Goal: Transaction & Acquisition: Purchase product/service

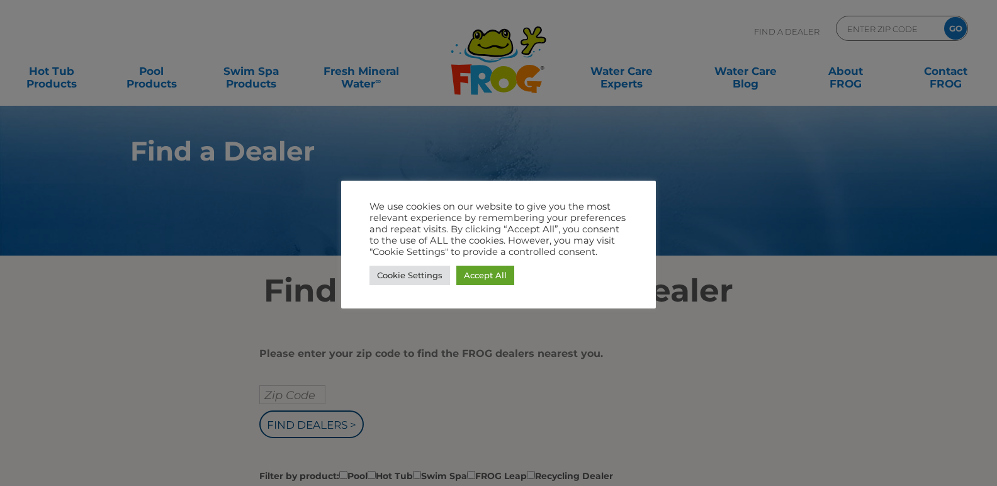
click at [836, 329] on div at bounding box center [498, 243] width 997 height 486
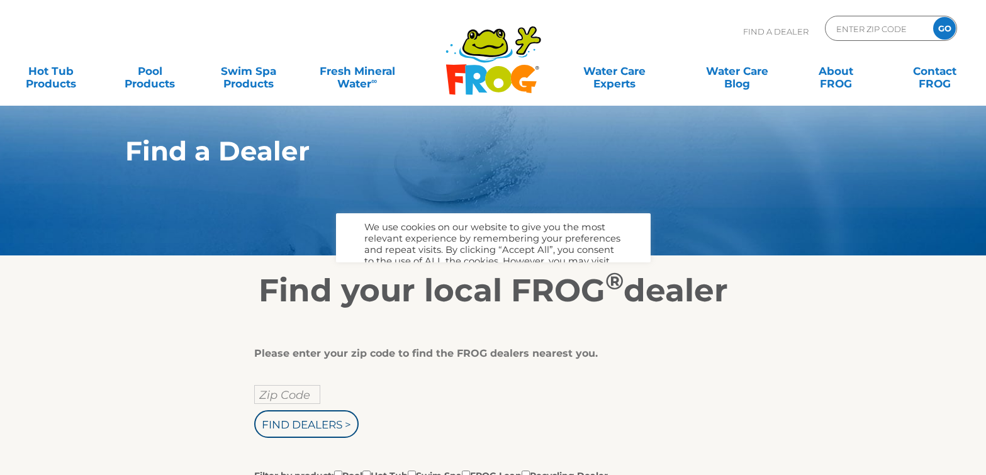
click at [404, 274] on body ".st130{clip-path:url(#SVGID_2_);fill-rule:evenodd;clip-rule:evenodd;fill:#C3CC0…" at bounding box center [493, 237] width 986 height 475
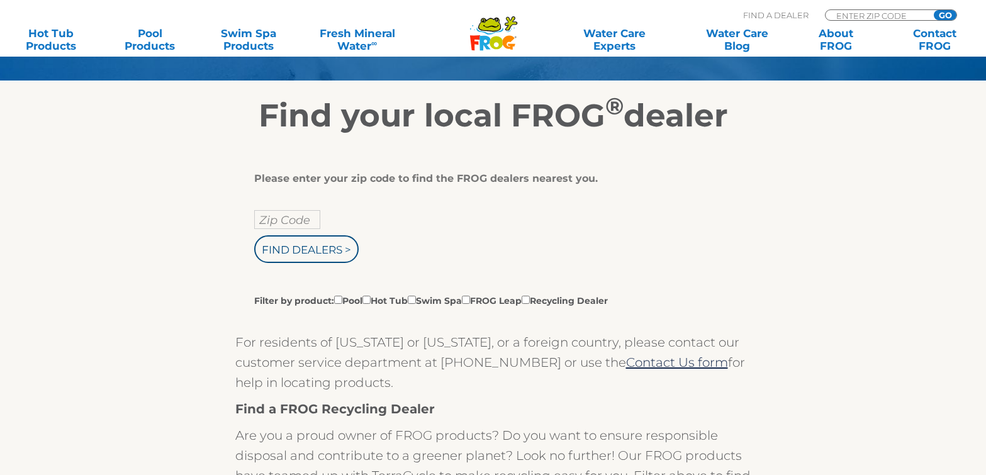
scroll to position [176, 0]
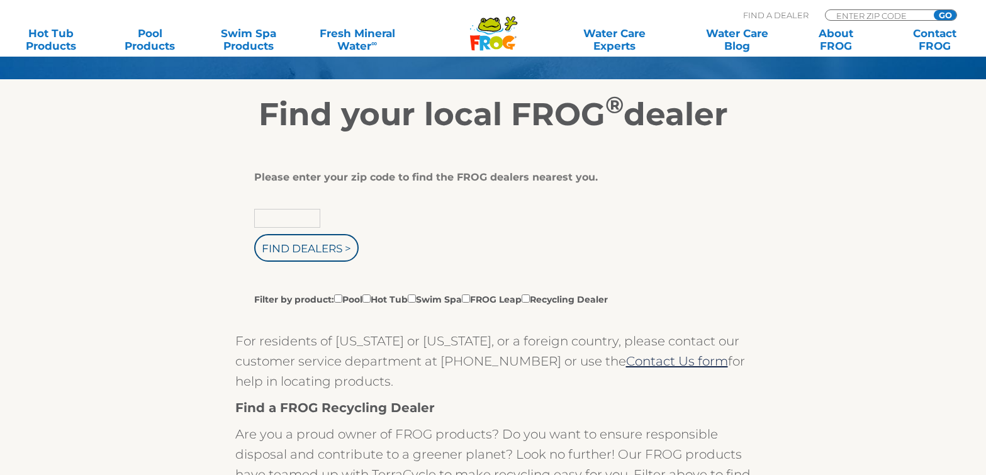
click at [283, 220] on input "text" at bounding box center [287, 218] width 66 height 19
type input "75116"
click at [303, 248] on input "Find Dealers >" at bounding box center [306, 248] width 104 height 28
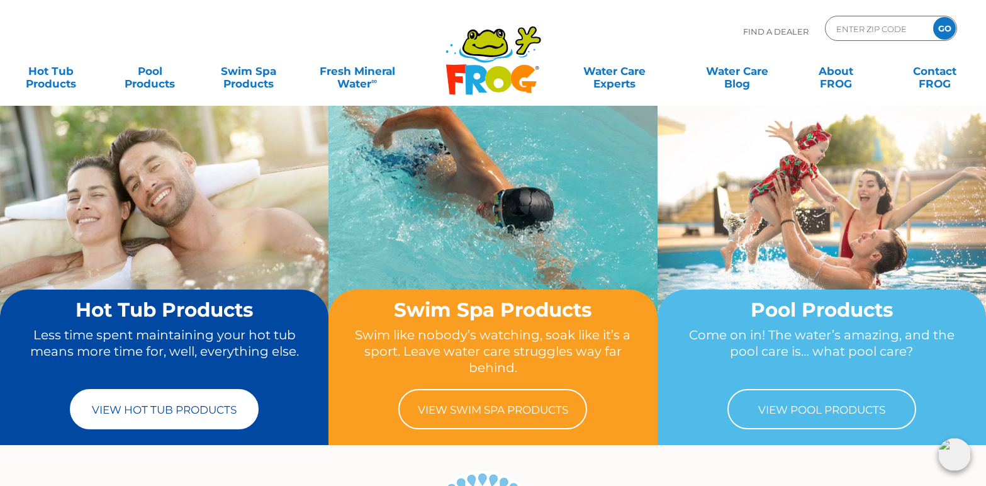
click at [143, 401] on link "View Hot Tub Products" at bounding box center [164, 409] width 189 height 40
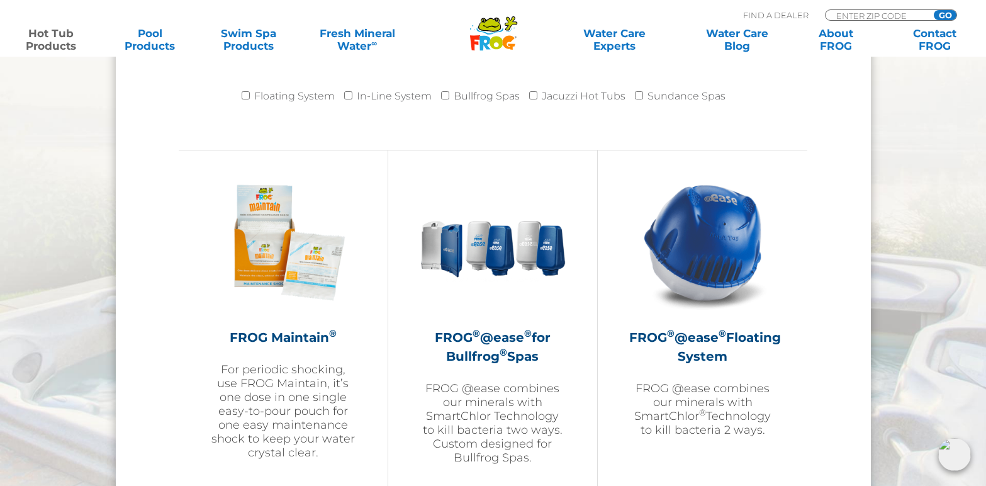
scroll to position [1359, 0]
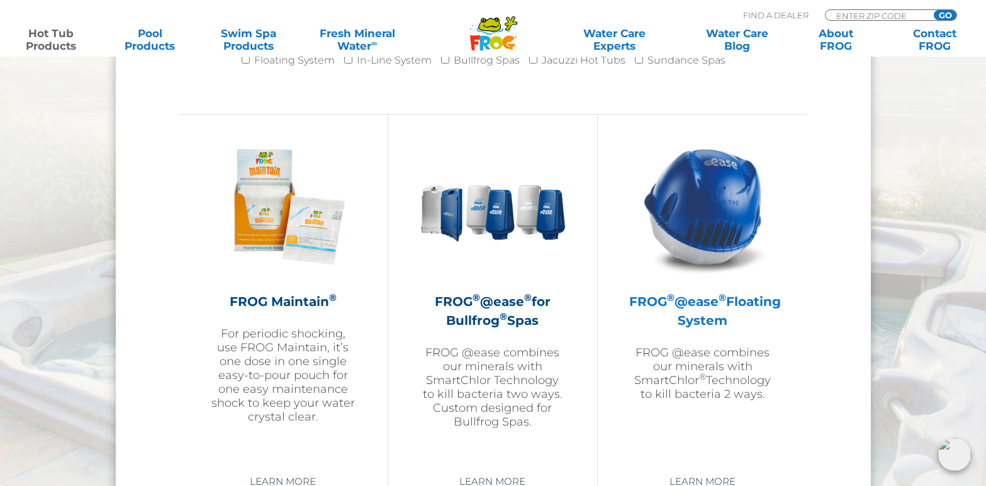
click at [714, 322] on h2 "FROG ® @ease ® Floating System" at bounding box center [702, 311] width 147 height 38
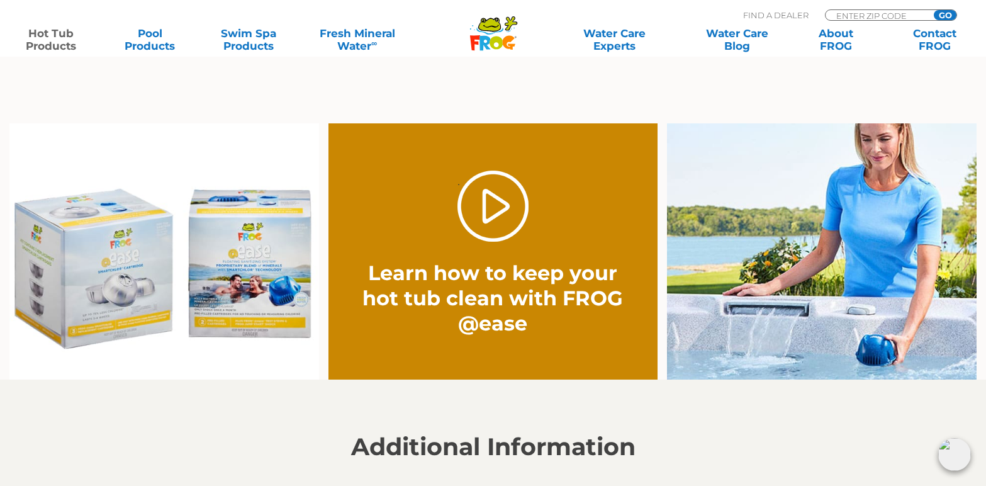
scroll to position [898, 0]
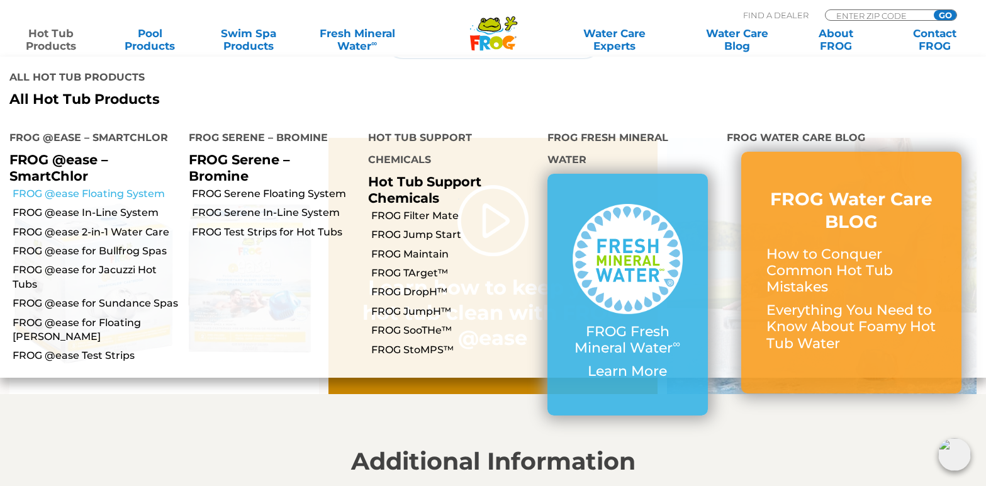
click at [89, 187] on link "FROG @ease Floating System" at bounding box center [96, 194] width 167 height 14
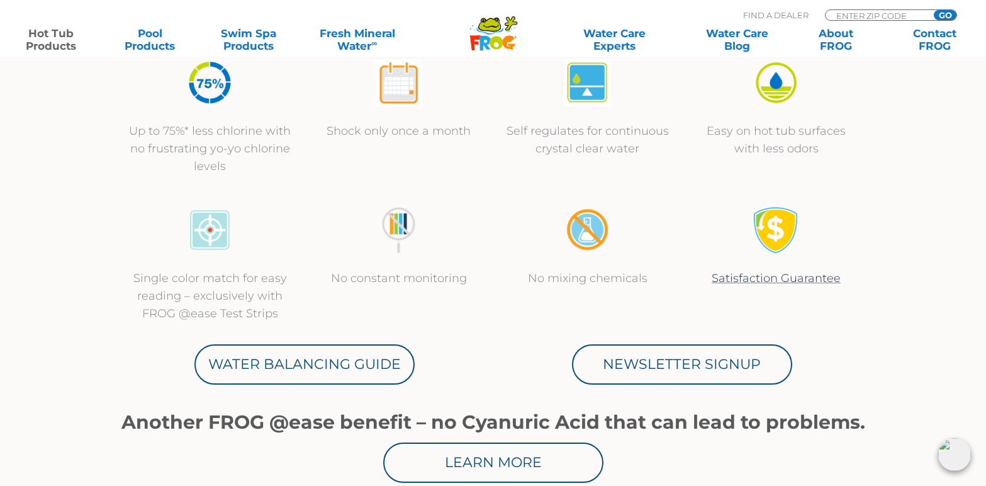
scroll to position [486, 0]
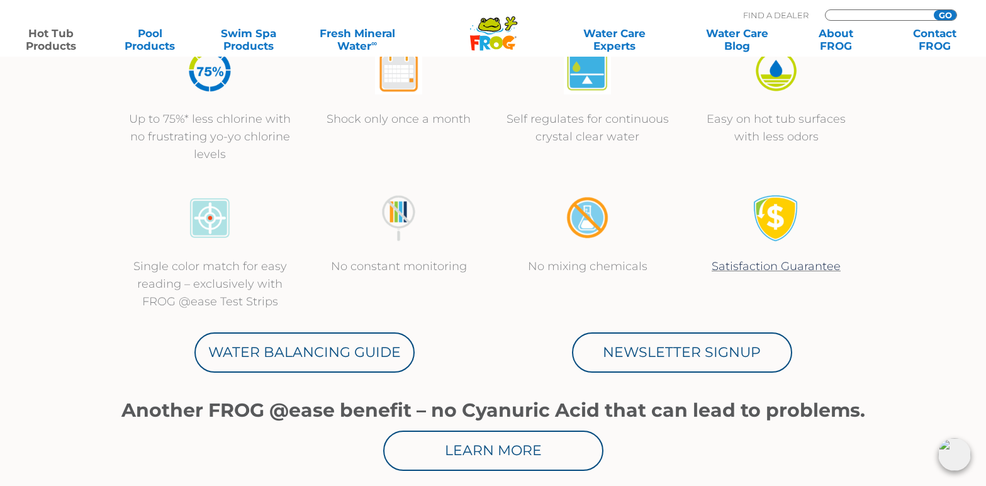
click at [858, 11] on input "Zip Code Form" at bounding box center [877, 15] width 85 height 11
type input "75116"
click at [942, 12] on input "GO" at bounding box center [945, 15] width 23 height 10
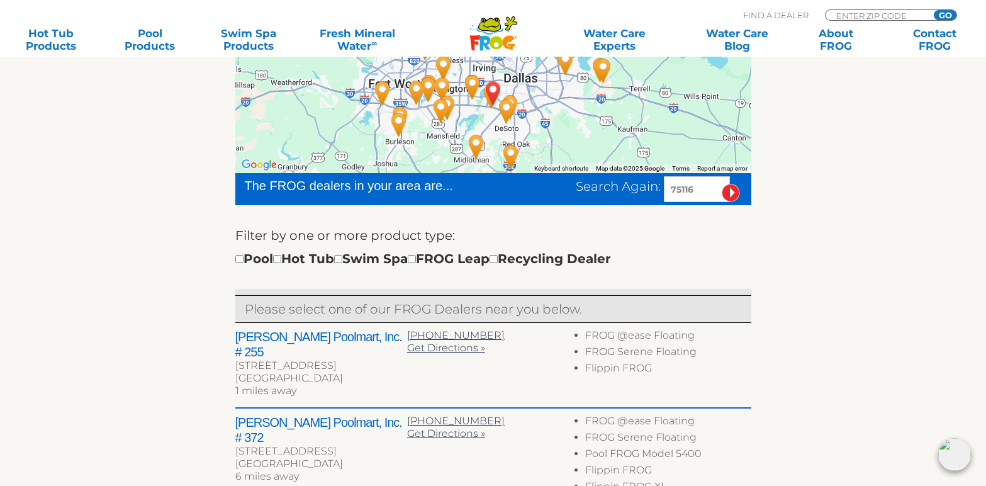
scroll to position [231, 0]
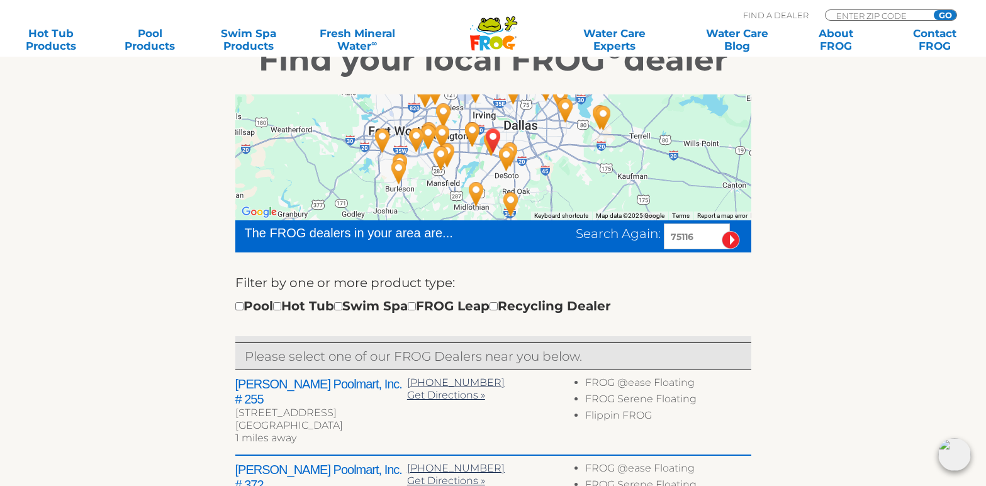
click at [300, 383] on h2 "[PERSON_NAME] Poolmart, Inc. # 255" at bounding box center [321, 391] width 172 height 30
click at [451, 398] on span "Get Directions »" at bounding box center [446, 395] width 78 height 12
click at [370, 407] on div "[STREET_ADDRESS]" at bounding box center [321, 413] width 172 height 13
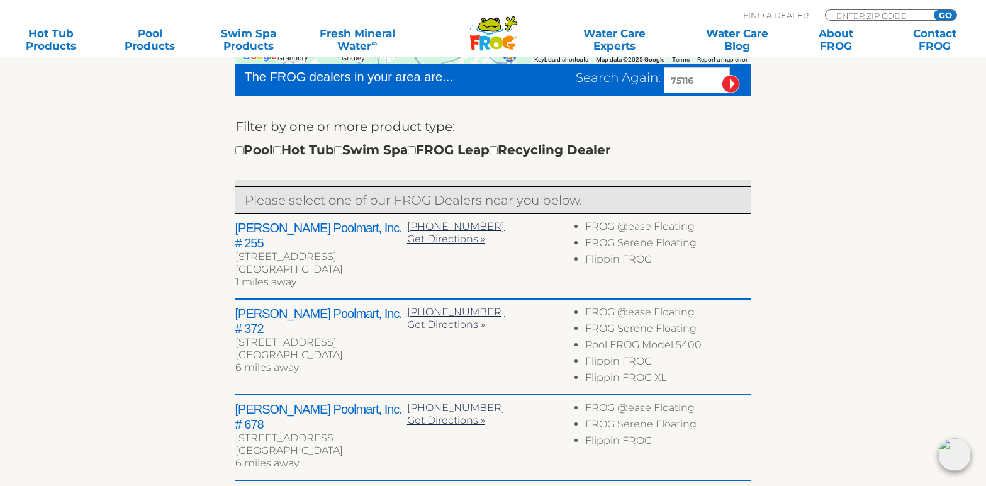
scroll to position [403, 0]
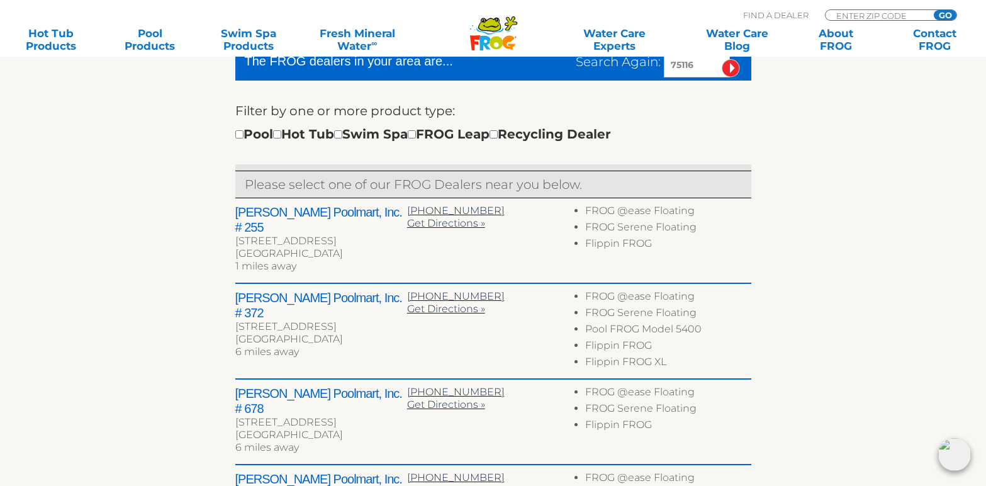
click at [526, 237] on div "Leslie's Poolmart, Inc. # 255 702 W Wheatland Rd Duncanville, TX 75116 1 miles …" at bounding box center [493, 241] width 516 height 86
click at [378, 247] on div "Duncanville, TX 75116" at bounding box center [321, 253] width 172 height 13
click at [450, 210] on span "972-572-2100" at bounding box center [456, 211] width 98 height 12
click at [866, 266] on div "← Move left → Move right ↑ Move up ↓ Move down + Zoom in - Zoom out Home Jump l…" at bounding box center [493, 305] width 774 height 797
click at [264, 235] on div "702 W Wheatland Rd" at bounding box center [321, 241] width 172 height 13
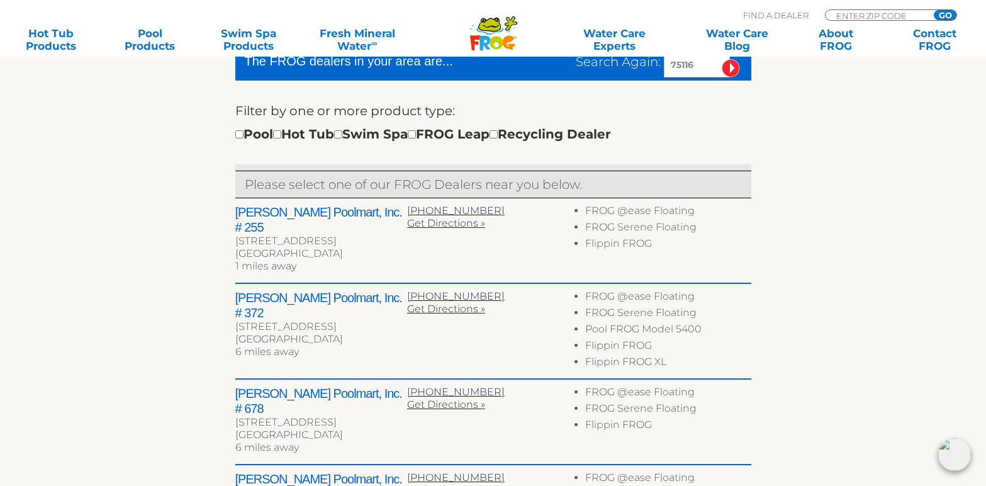
click at [302, 211] on h2 "Leslie's Poolmart, Inc. # 255" at bounding box center [321, 220] width 172 height 30
click at [292, 143] on div "Pool Hot Tub Swim Spa FROG Leap Recycling Dealer" at bounding box center [423, 134] width 376 height 20
click at [288, 138] on div "Pool Hot Tub Swim Spa FROG Leap Recycling Dealer" at bounding box center [423, 134] width 376 height 20
click at [281, 133] on input "checkbox" at bounding box center [277, 134] width 8 height 8
checkbox input "true"
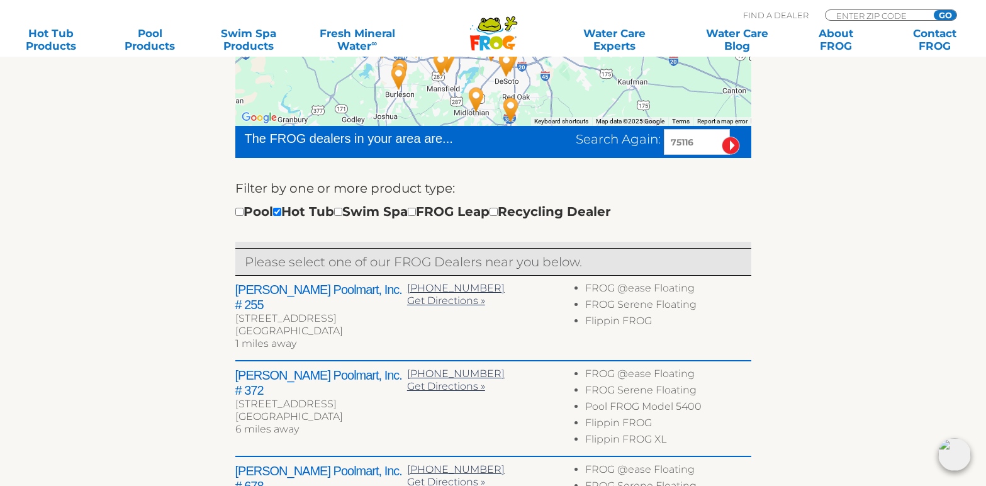
click at [278, 290] on h2 "[PERSON_NAME] Poolmart, Inc. # 255" at bounding box center [321, 297] width 172 height 30
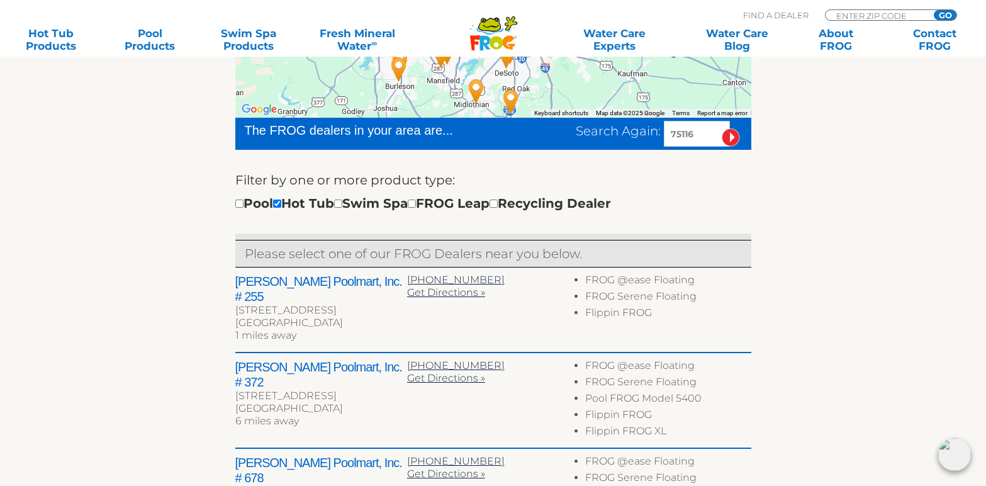
scroll to position [321, 0]
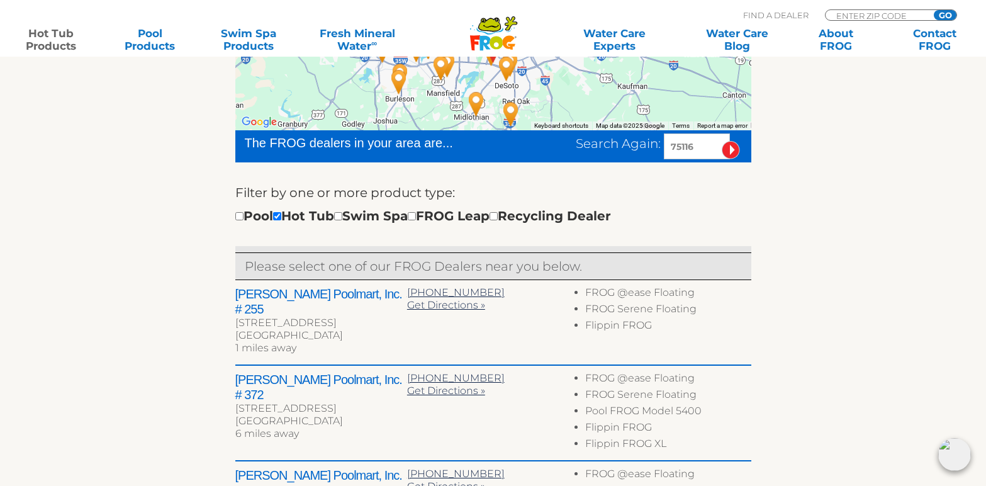
click at [49, 34] on link "Hot Tub Products" at bounding box center [51, 39] width 77 height 25
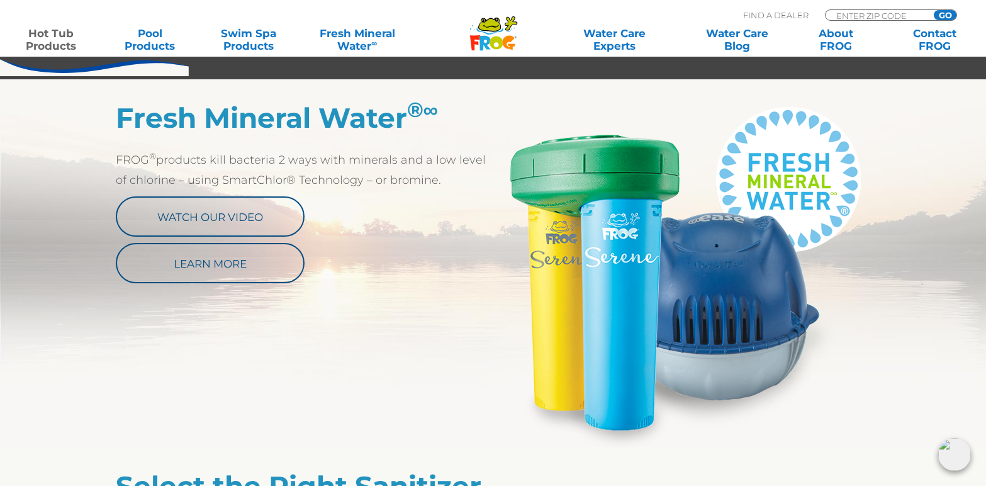
scroll to position [654, 0]
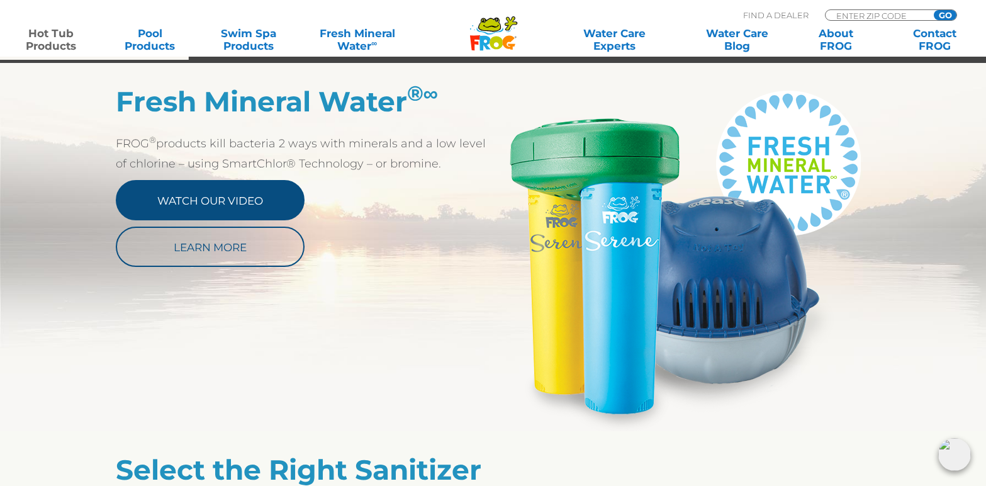
click at [208, 194] on link "Watch Our Video" at bounding box center [210, 200] width 189 height 40
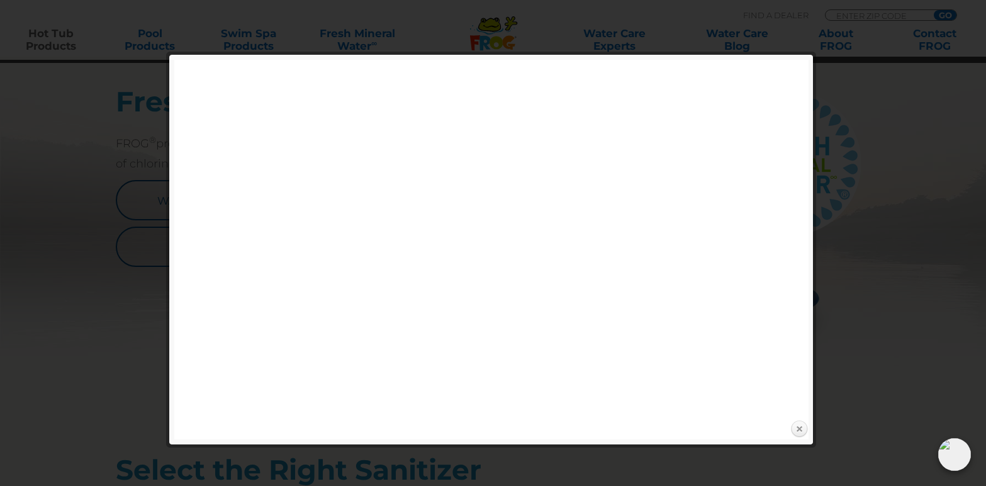
click at [799, 427] on link "Close" at bounding box center [799, 429] width 19 height 19
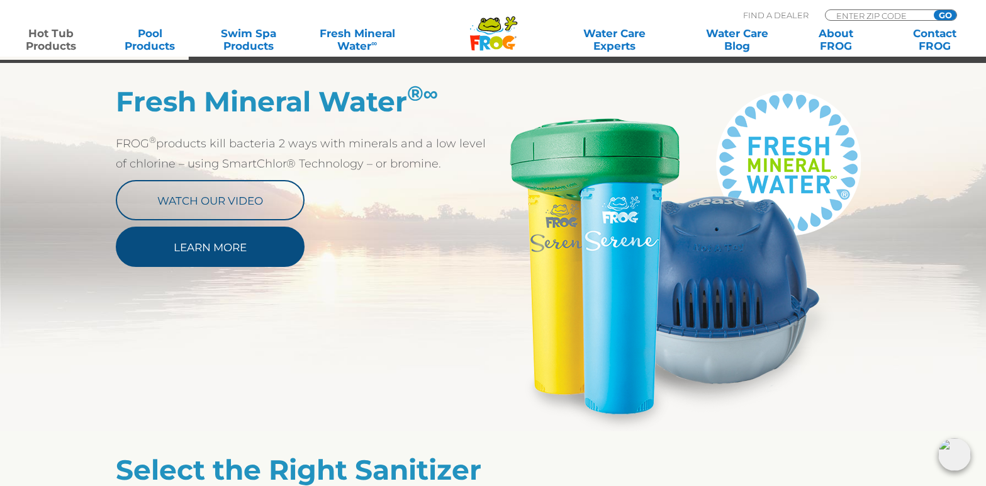
click at [230, 249] on link "Learn More" at bounding box center [210, 247] width 189 height 40
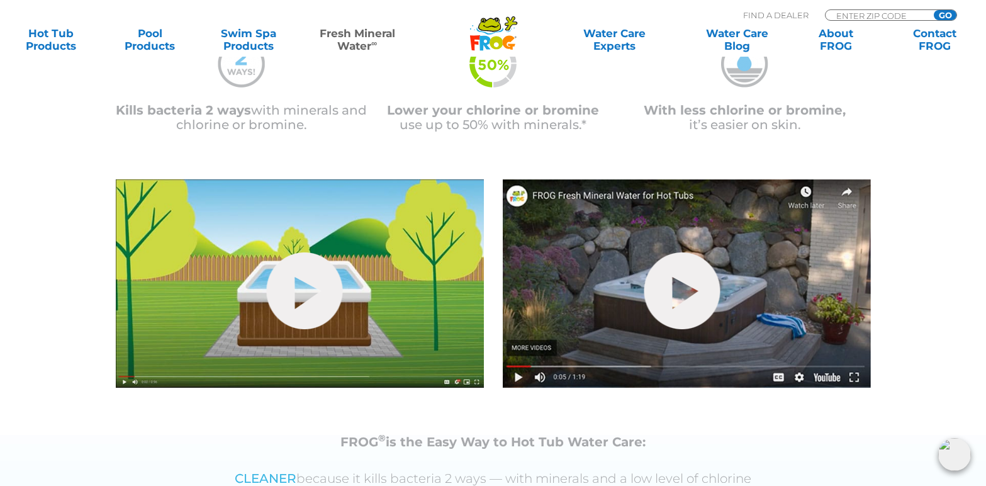
scroll to position [369, 0]
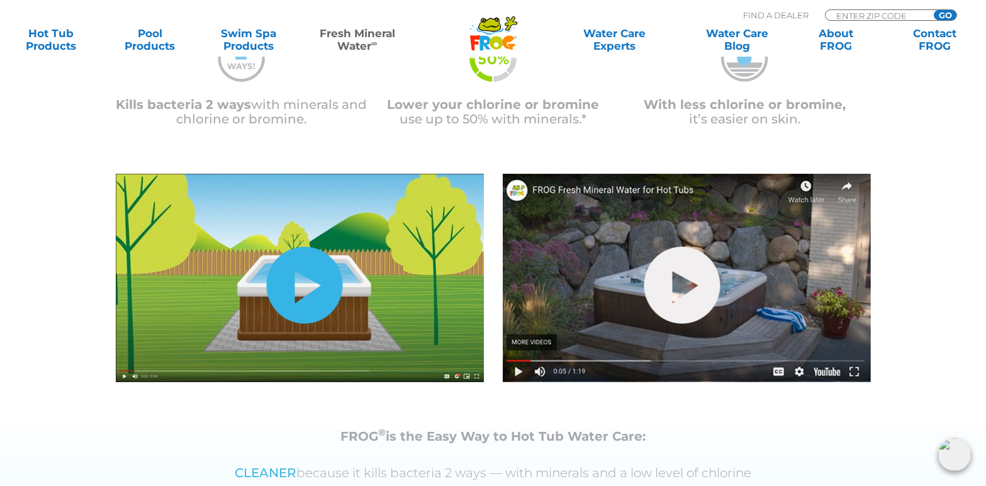
click at [300, 280] on link "hide-me" at bounding box center [304, 285] width 76 height 77
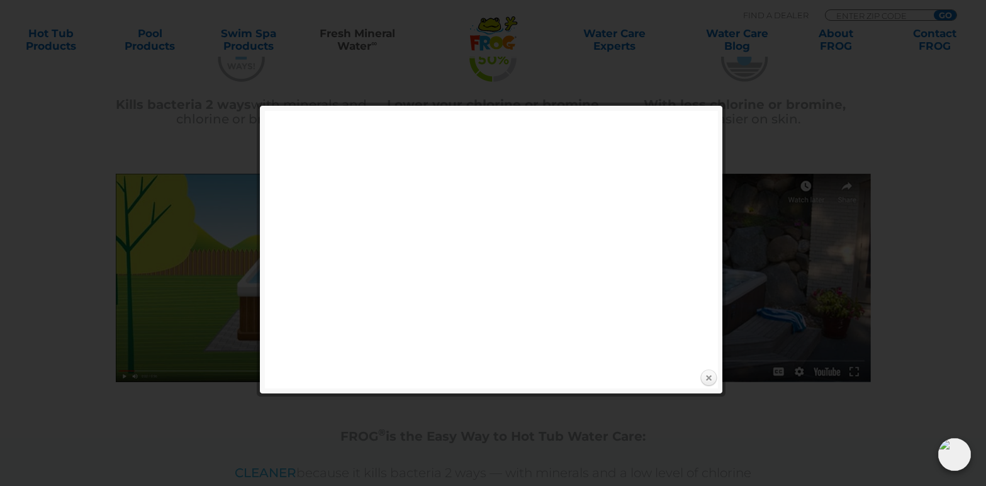
click at [709, 379] on link "Close" at bounding box center [708, 378] width 19 height 19
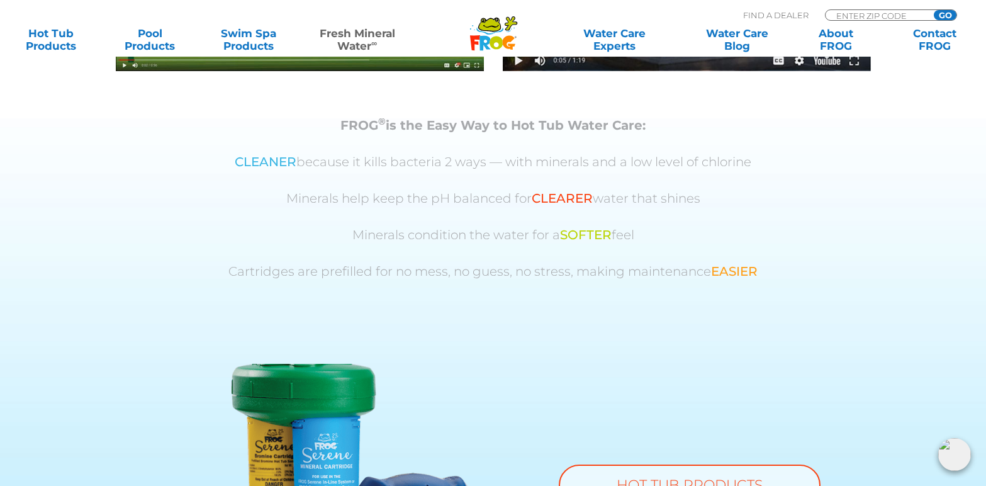
scroll to position [486, 0]
